Goal: Book appointment/travel/reservation

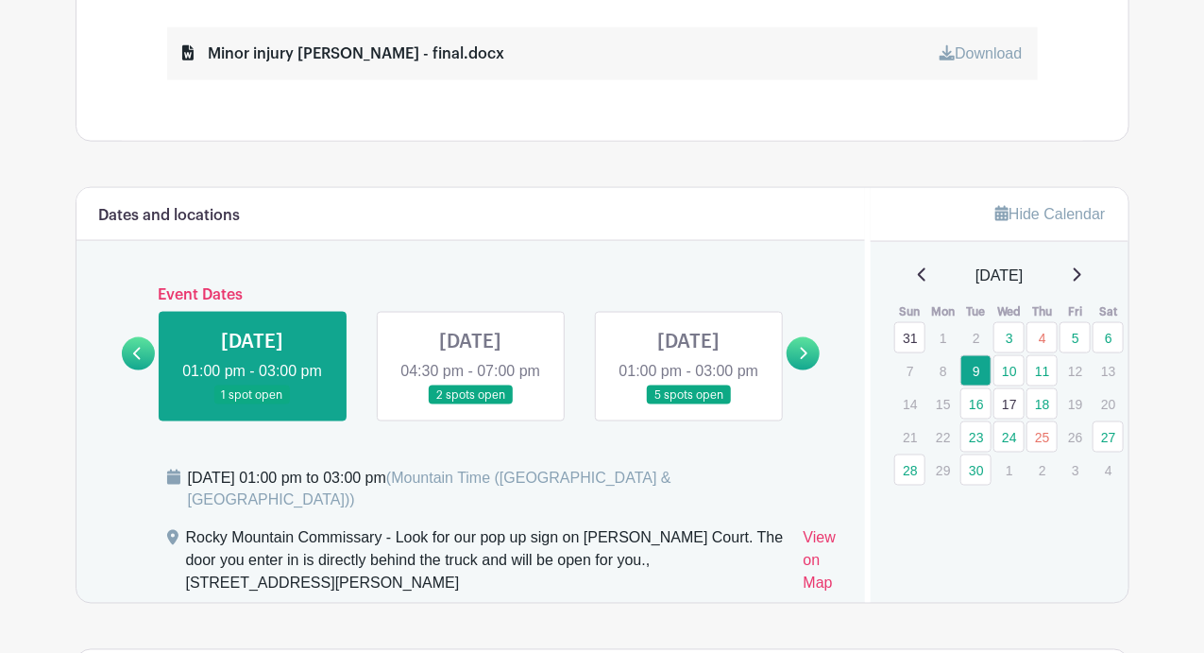
scroll to position [900, 0]
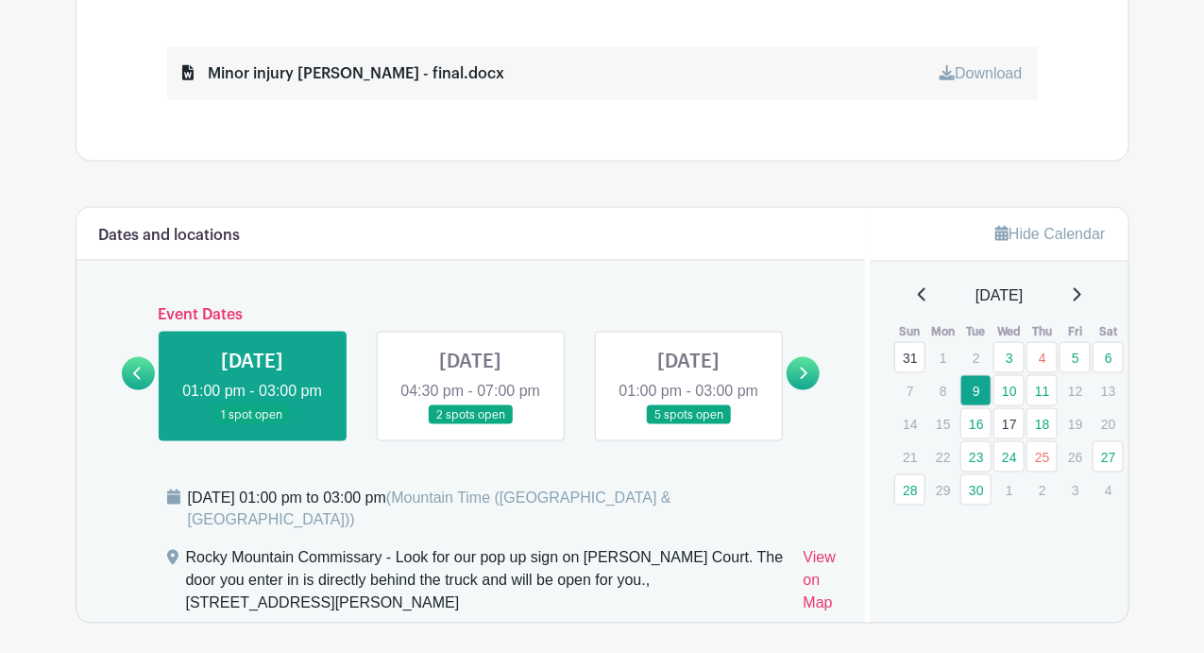
click at [470, 425] on link at bounding box center [470, 425] width 0 height 0
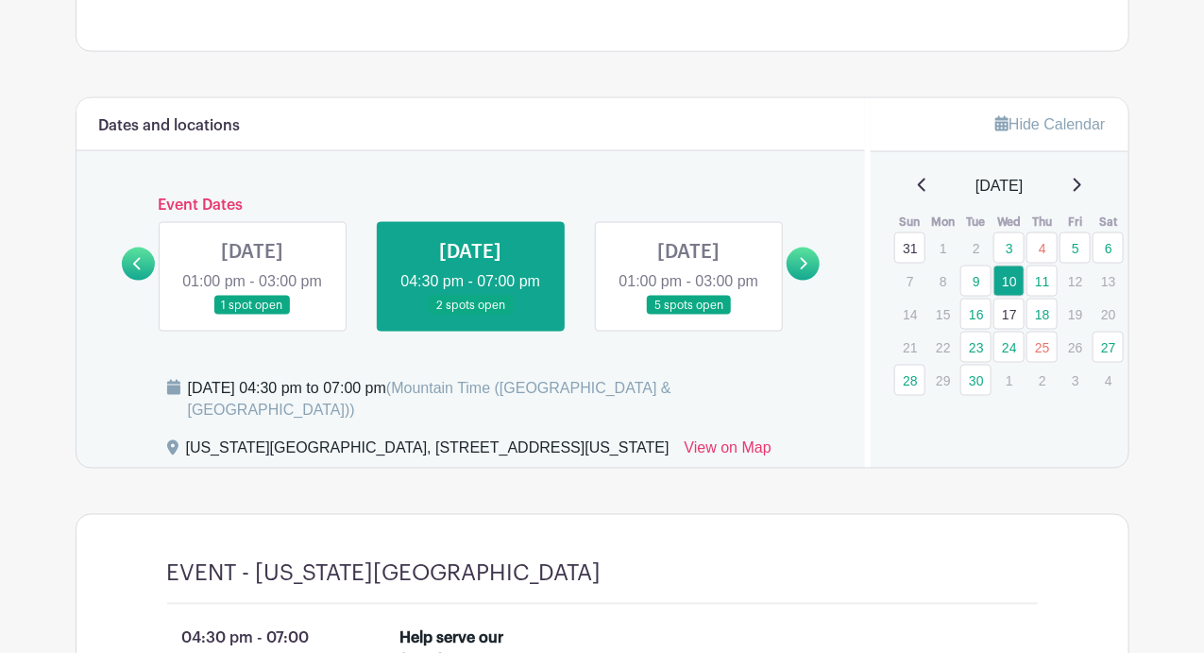
scroll to position [1034, 0]
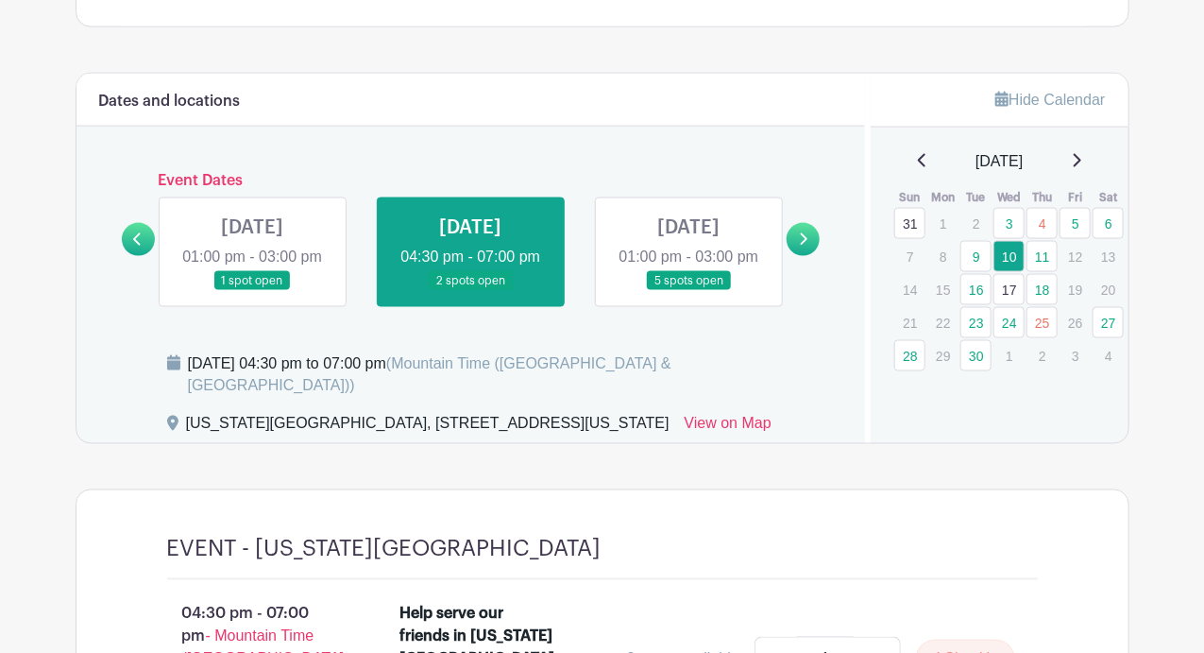
click at [689, 291] on link at bounding box center [689, 291] width 0 height 0
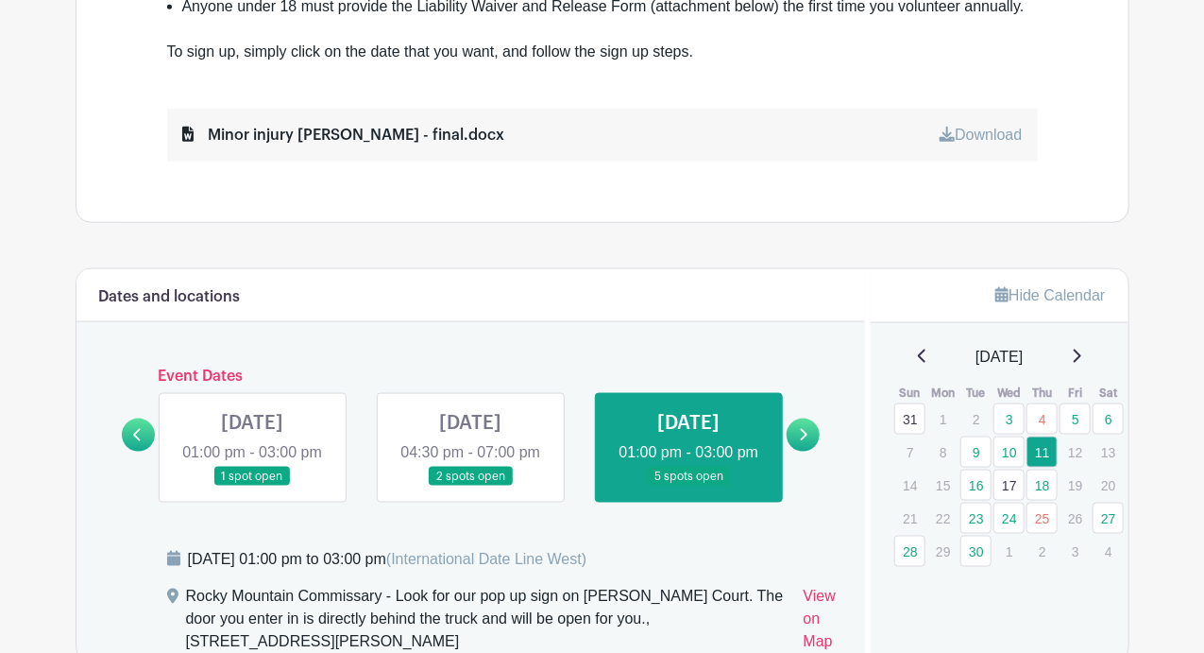
scroll to position [844, 0]
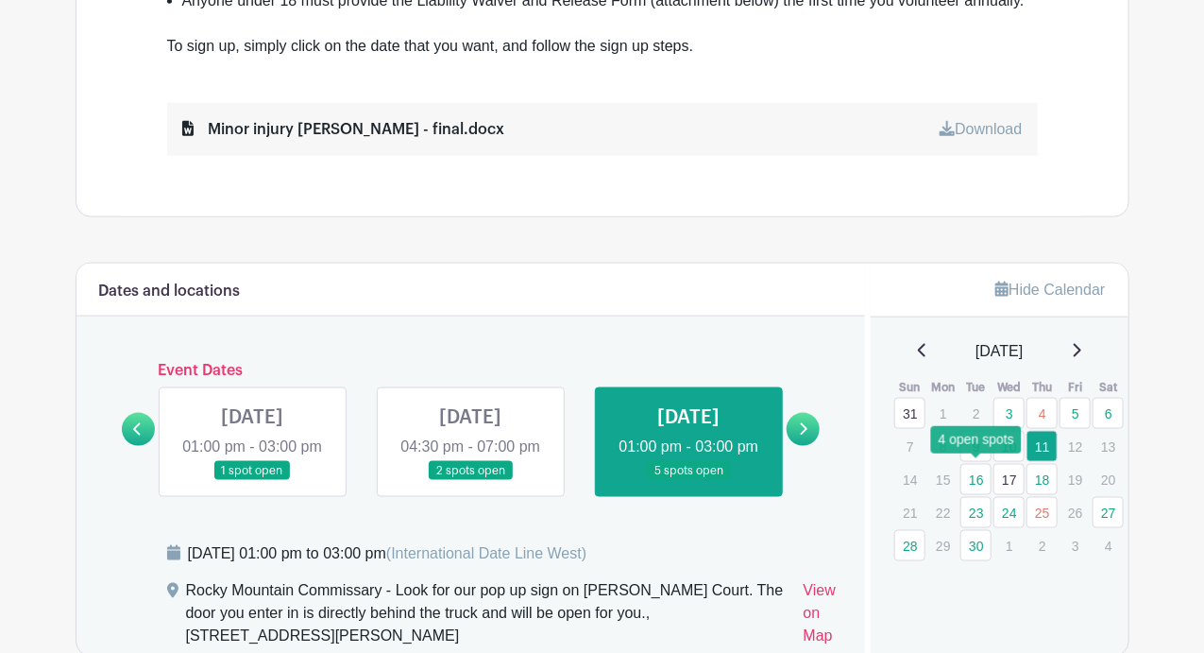
click at [980, 478] on link "16" at bounding box center [976, 479] width 31 height 31
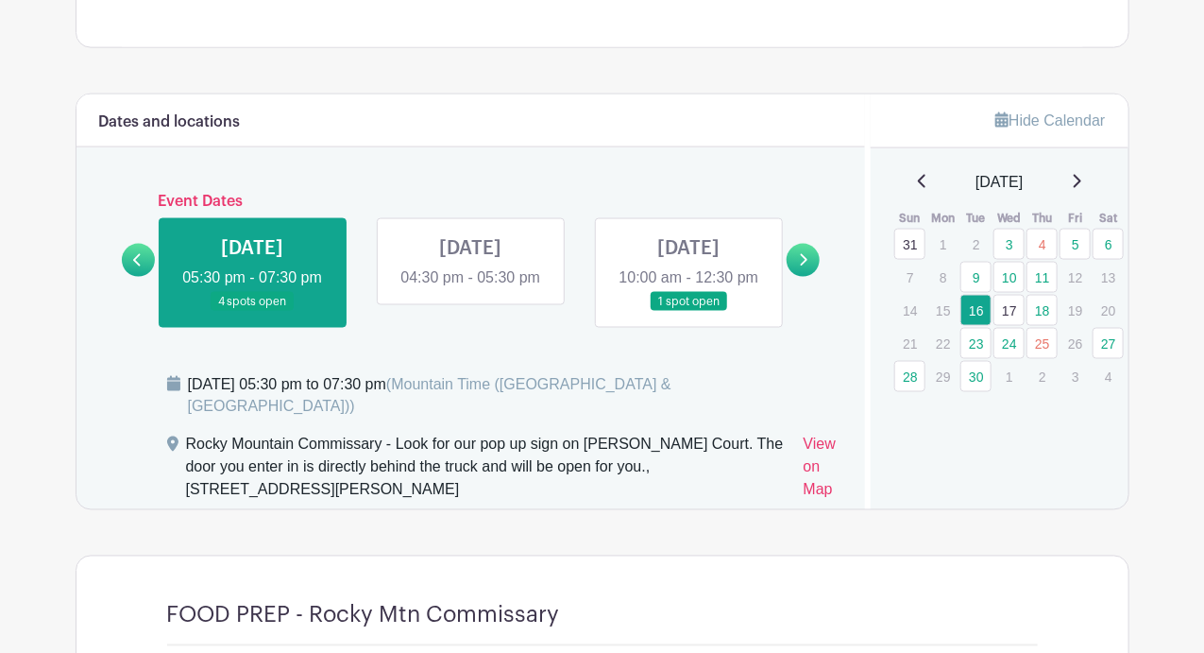
scroll to position [982, 0]
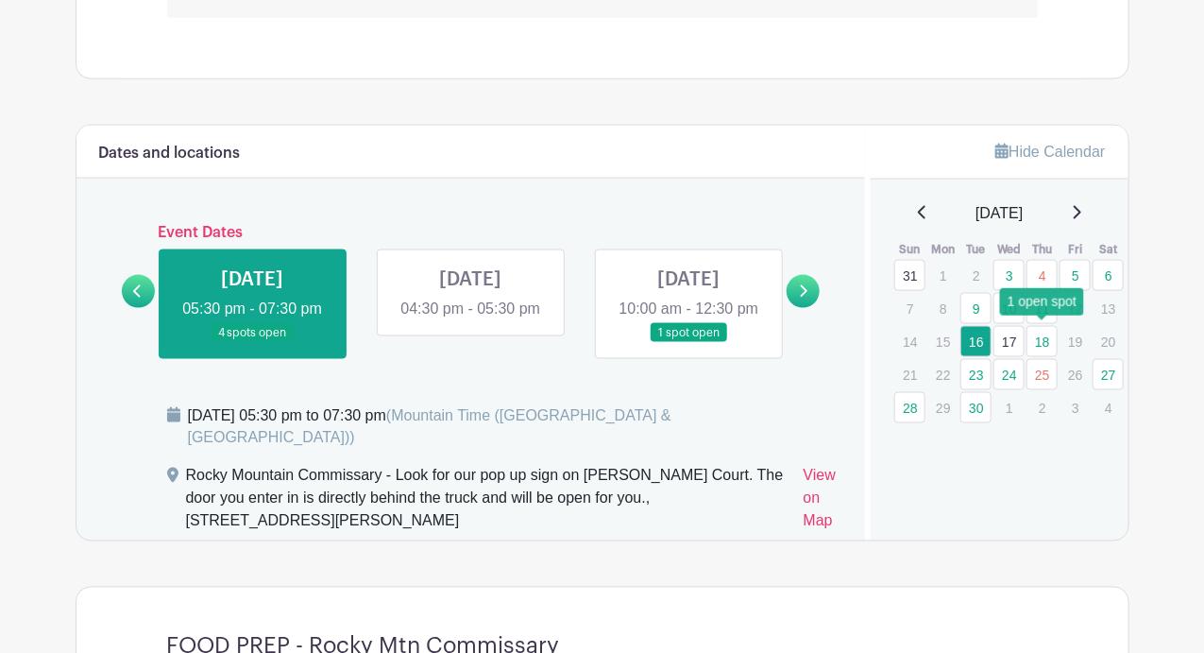
click at [1045, 336] on link "18" at bounding box center [1042, 341] width 31 height 31
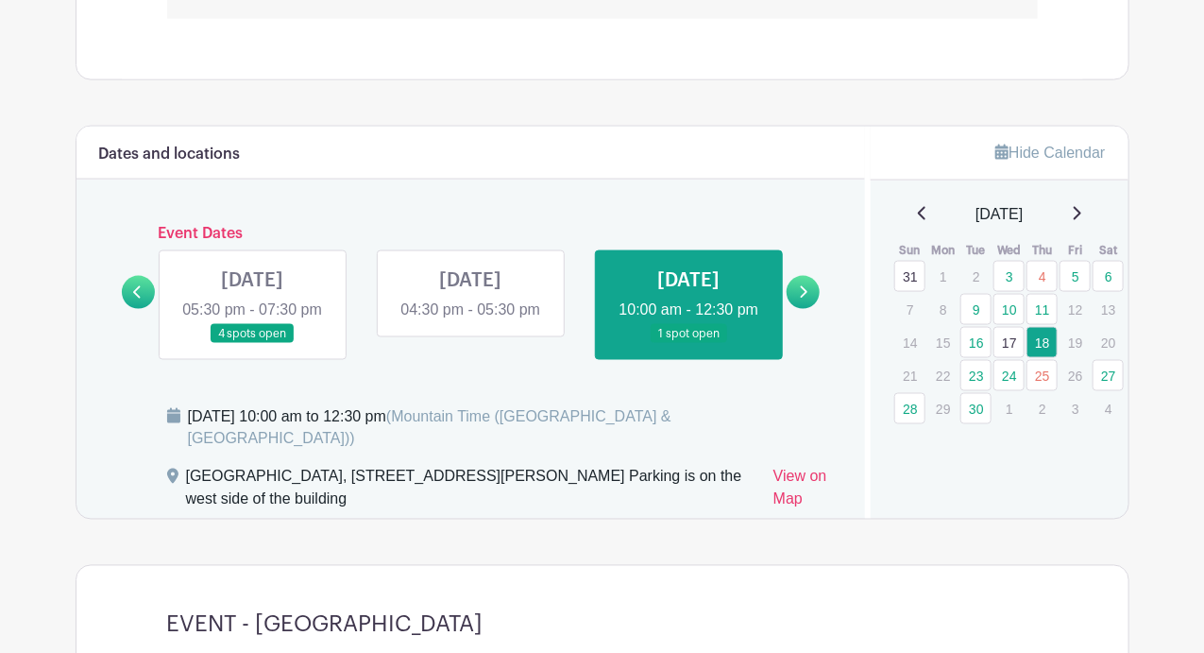
scroll to position [992, 0]
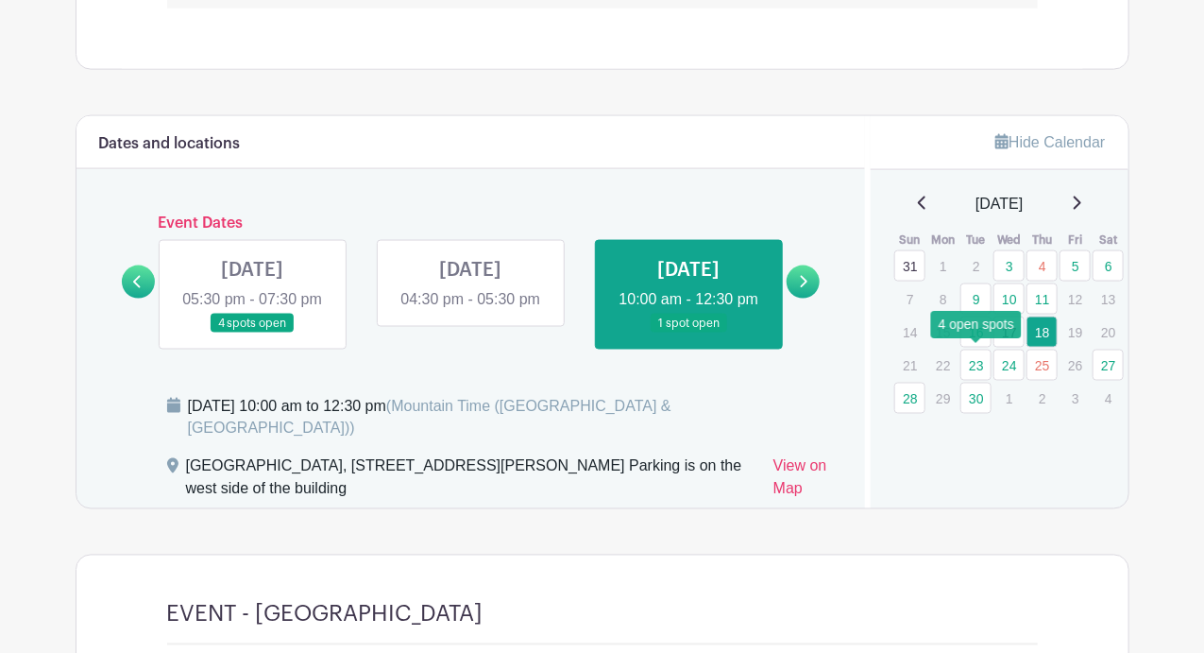
click at [978, 358] on link "23" at bounding box center [976, 364] width 31 height 31
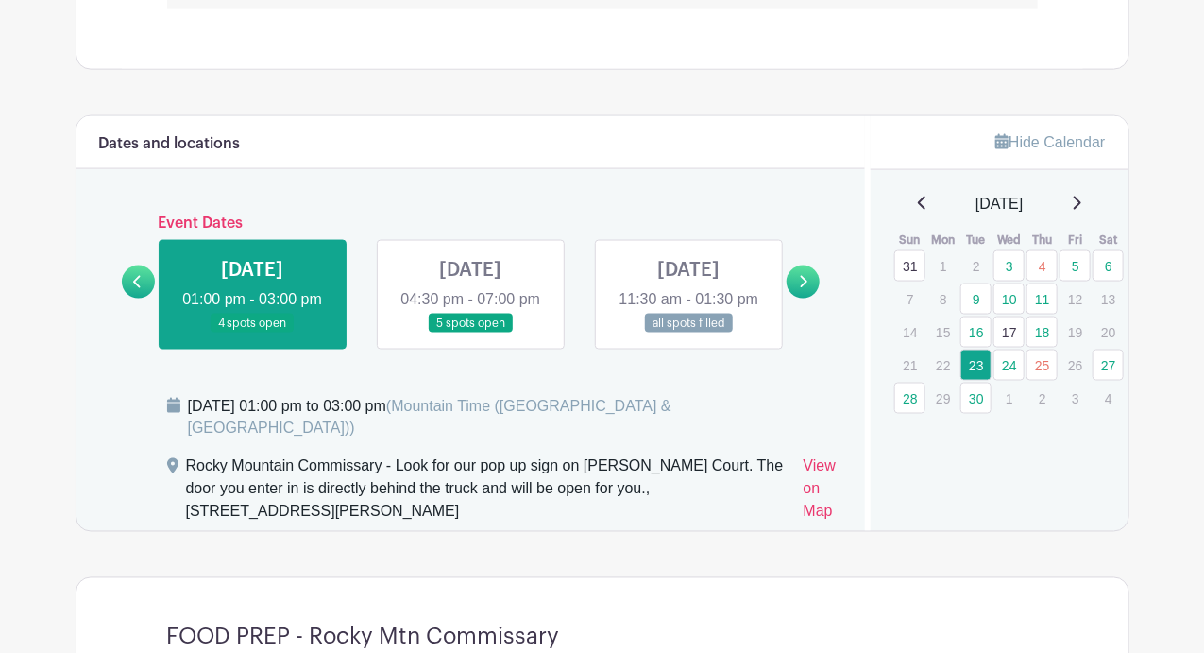
scroll to position [1044, 0]
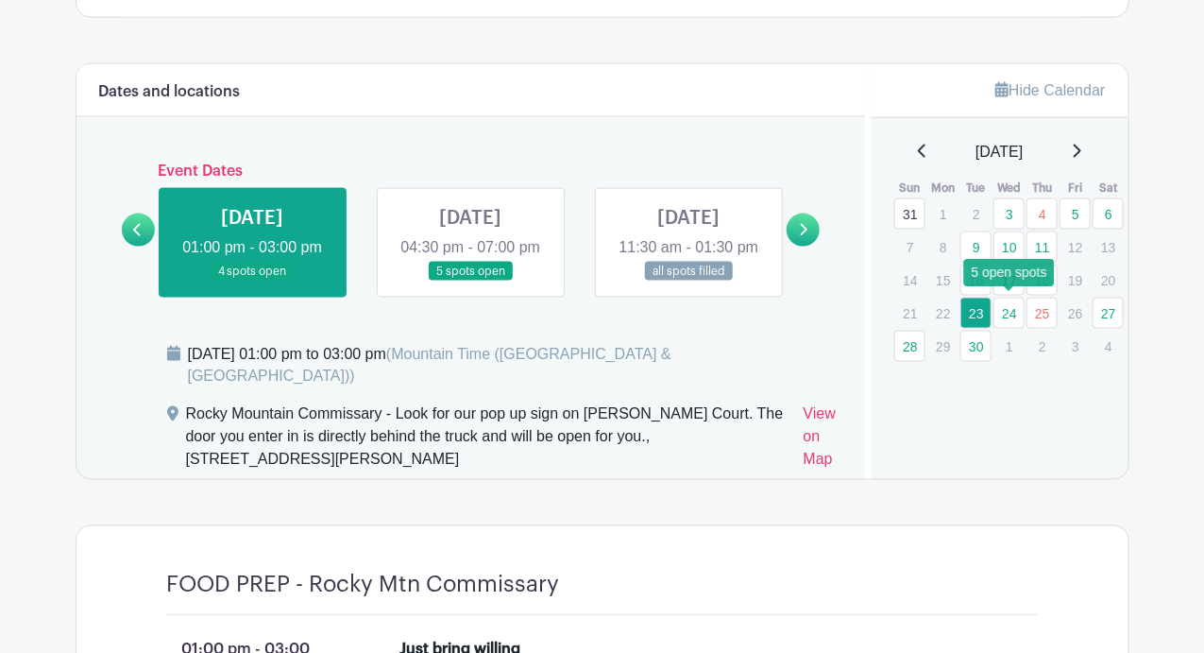
click at [1012, 305] on link "24" at bounding box center [1009, 313] width 31 height 31
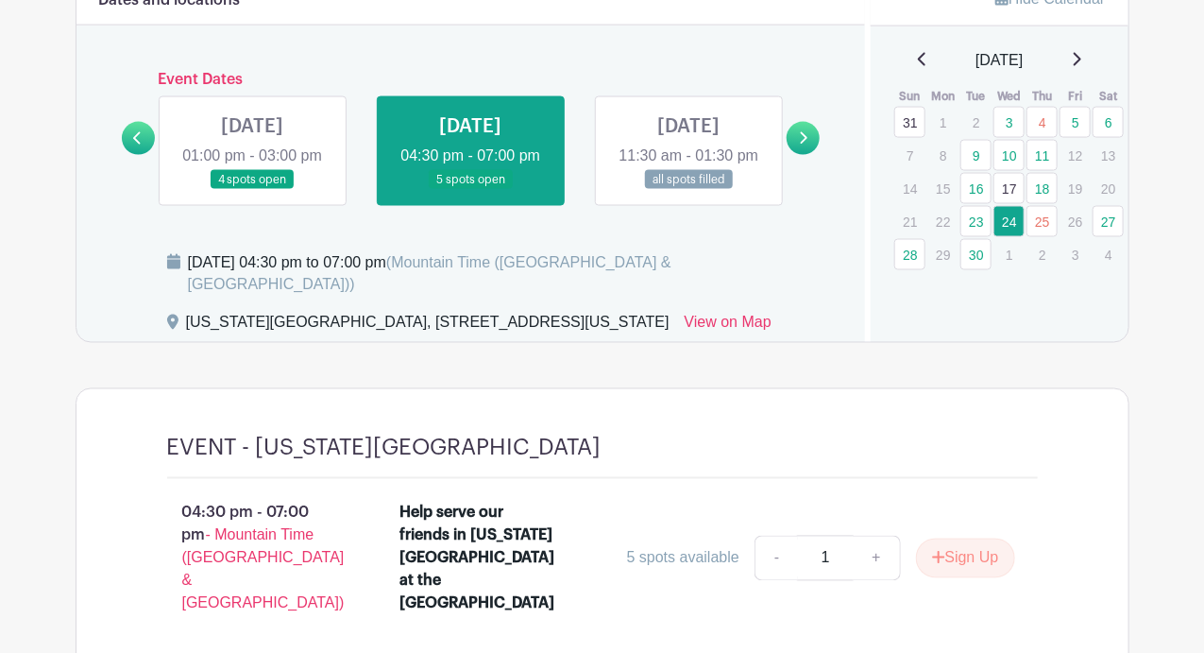
scroll to position [1126, 0]
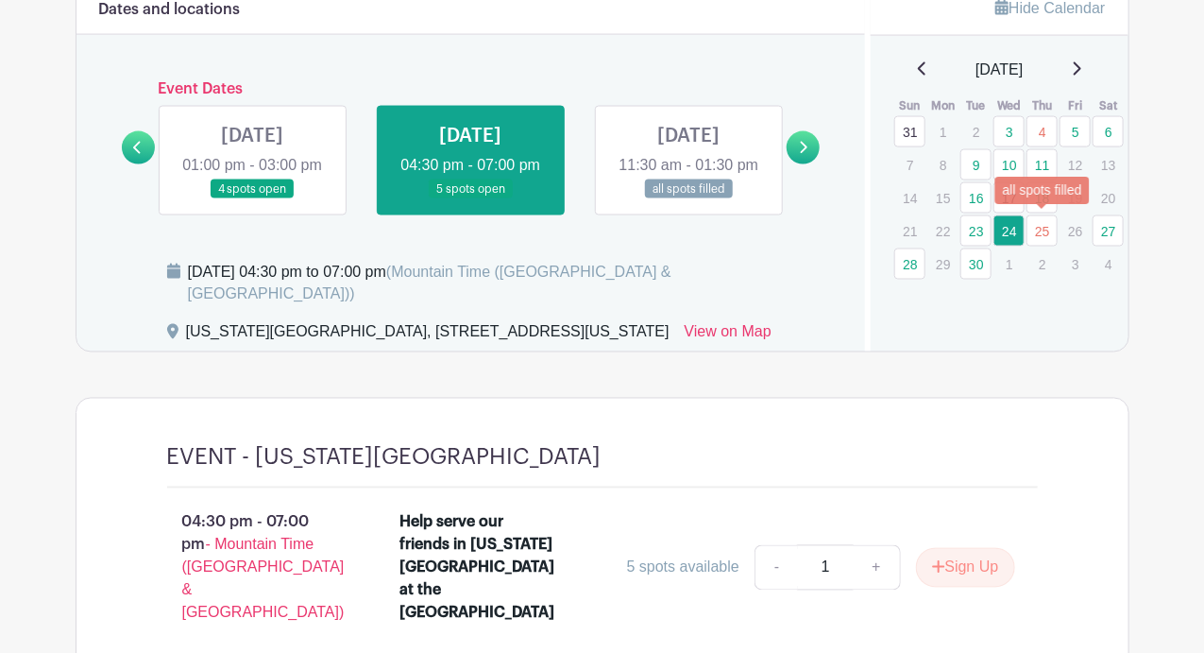
click at [1039, 227] on link "25" at bounding box center [1042, 230] width 31 height 31
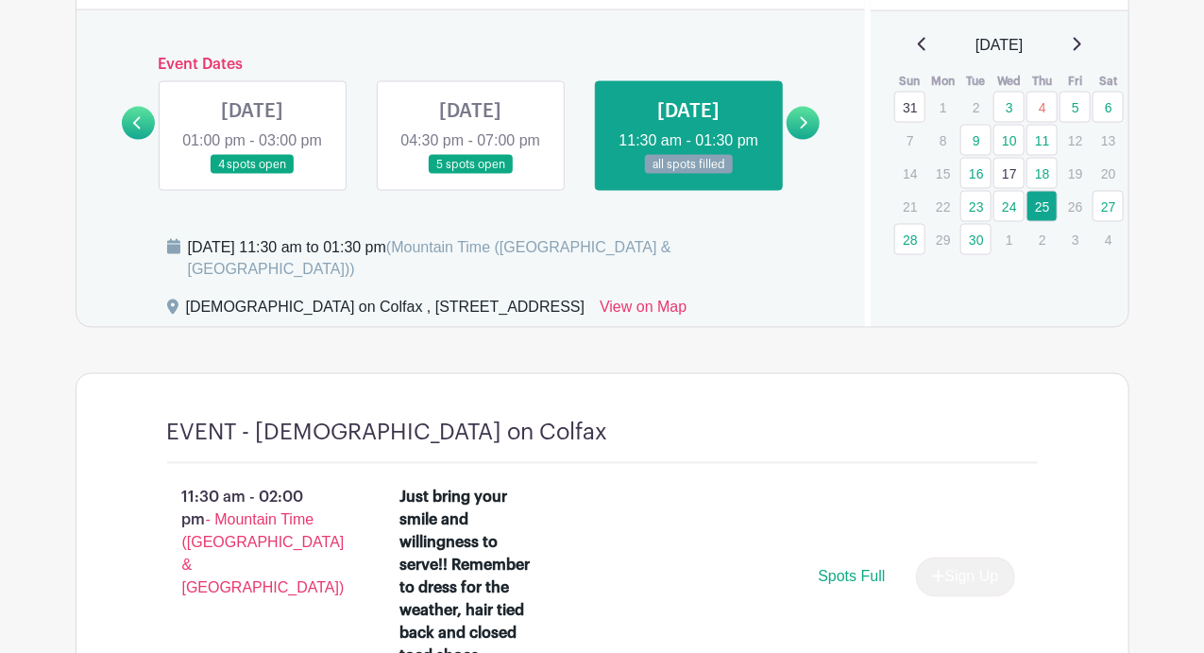
scroll to position [1135, 0]
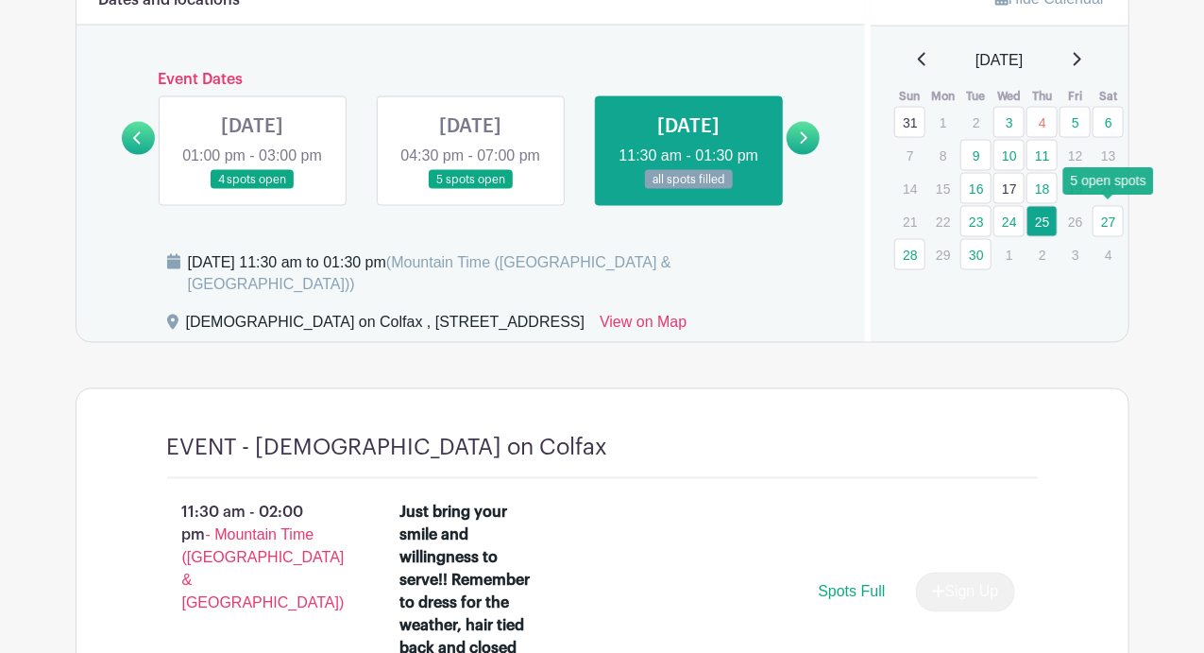
click at [1104, 220] on link "27" at bounding box center [1108, 221] width 31 height 31
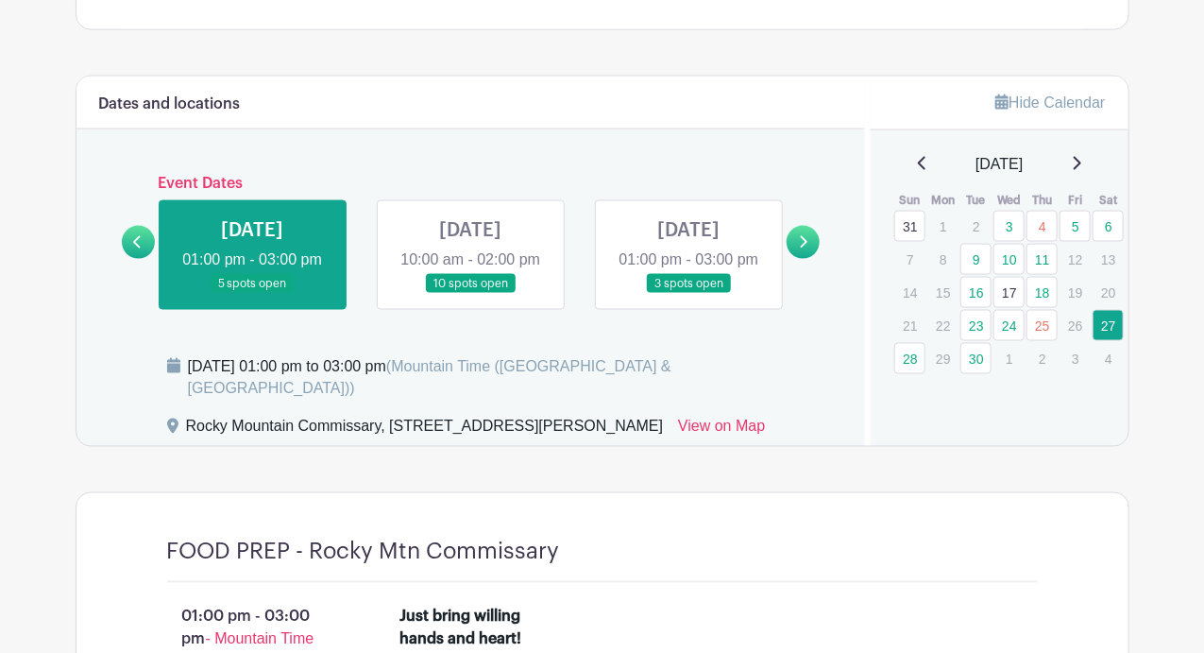
scroll to position [1021, 0]
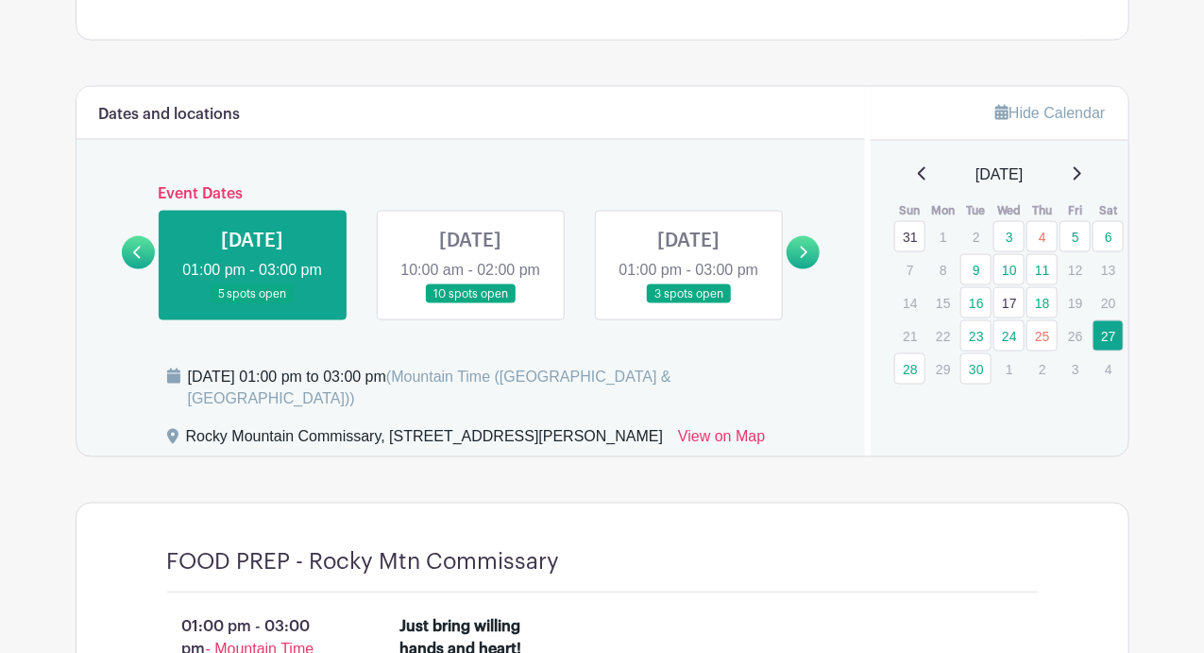
click at [808, 262] on link at bounding box center [803, 252] width 33 height 33
click at [911, 363] on link "28" at bounding box center [909, 368] width 31 height 31
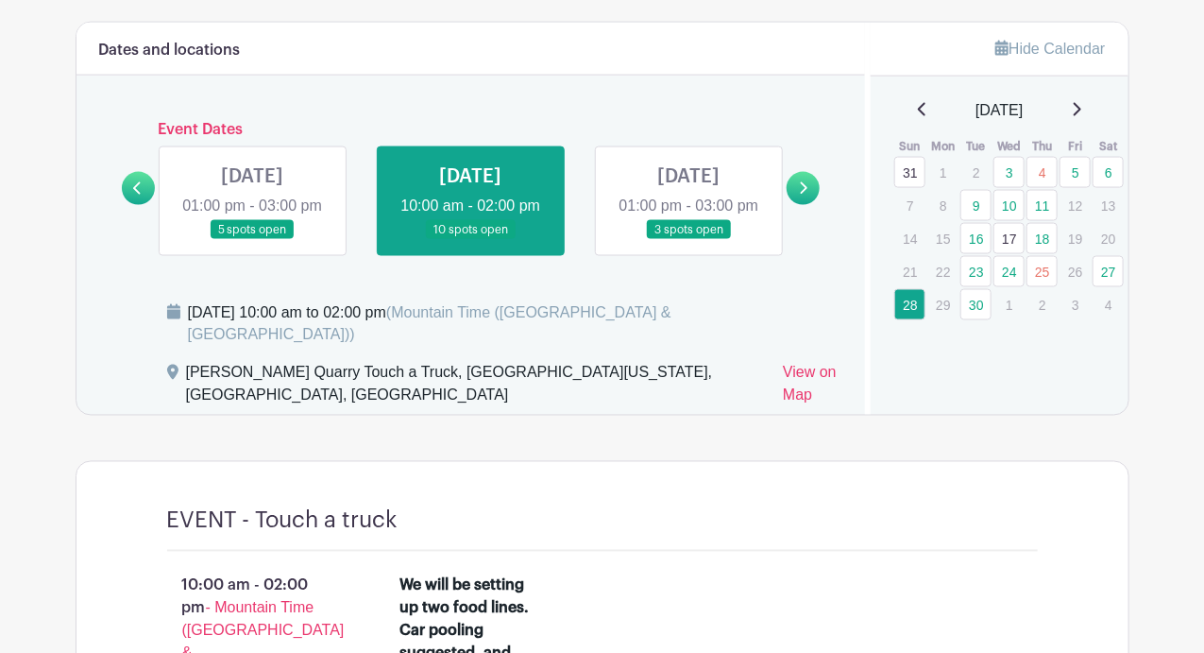
scroll to position [1075, 0]
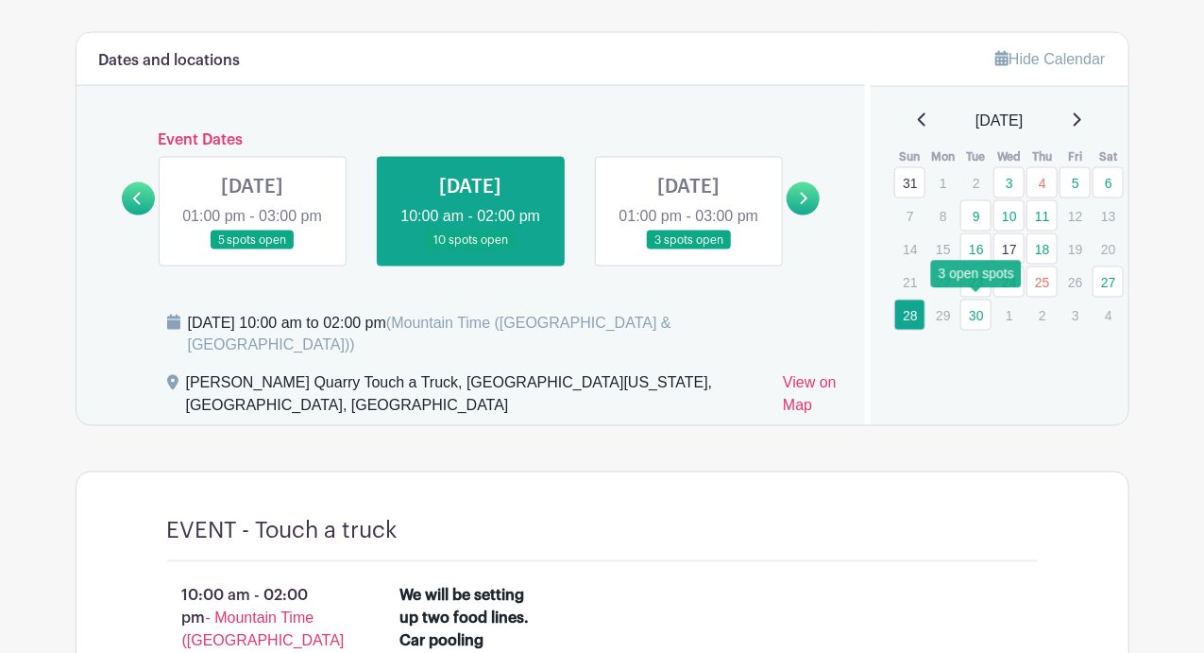
click at [979, 306] on link "30" at bounding box center [976, 314] width 31 height 31
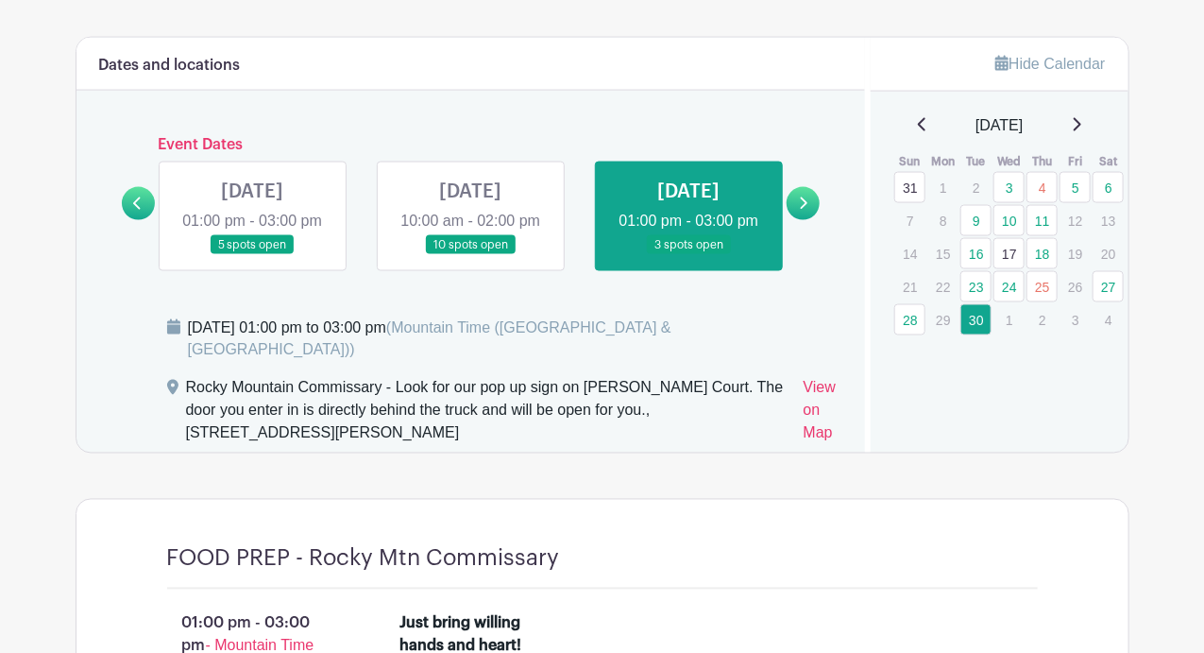
scroll to position [1062, 0]
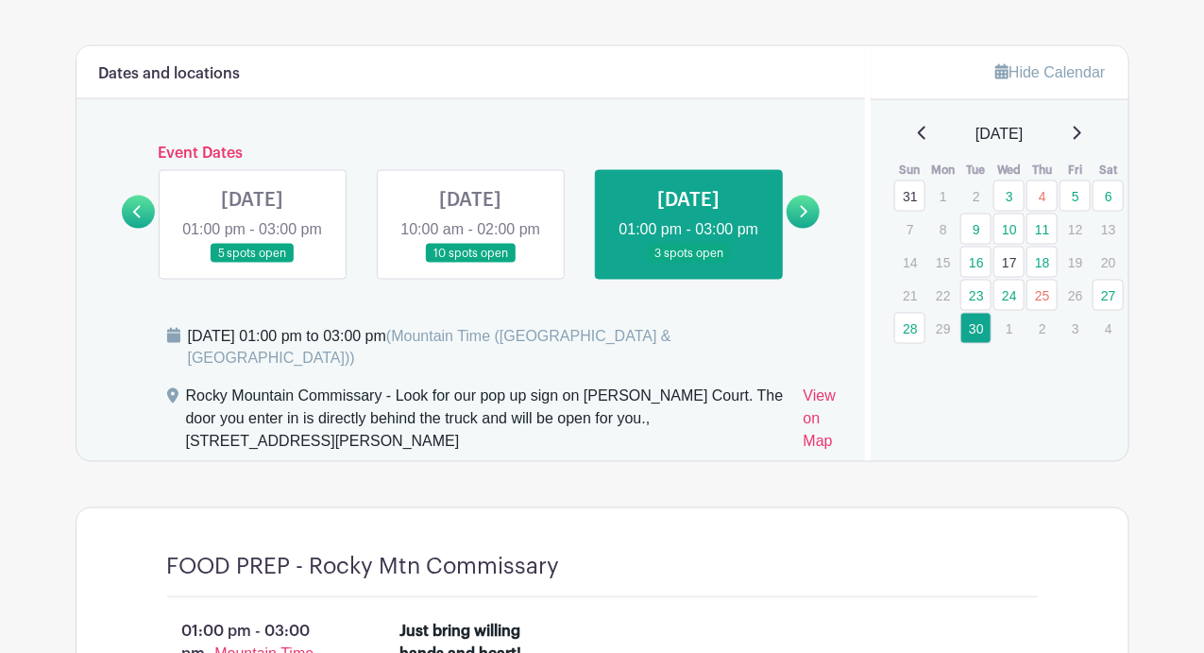
click at [1081, 132] on icon at bounding box center [1076, 133] width 9 height 15
